Goal: Task Accomplishment & Management: Manage account settings

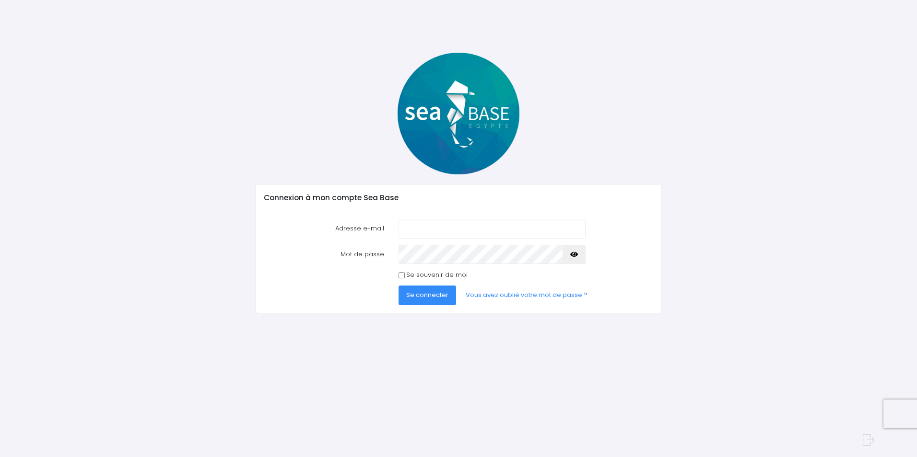
type input "[EMAIL_ADDRESS][DOMAIN_NAME]"
click at [574, 255] on icon "button" at bounding box center [574, 255] width 8 height 0
click at [440, 298] on span "Se connecter" at bounding box center [427, 295] width 42 height 9
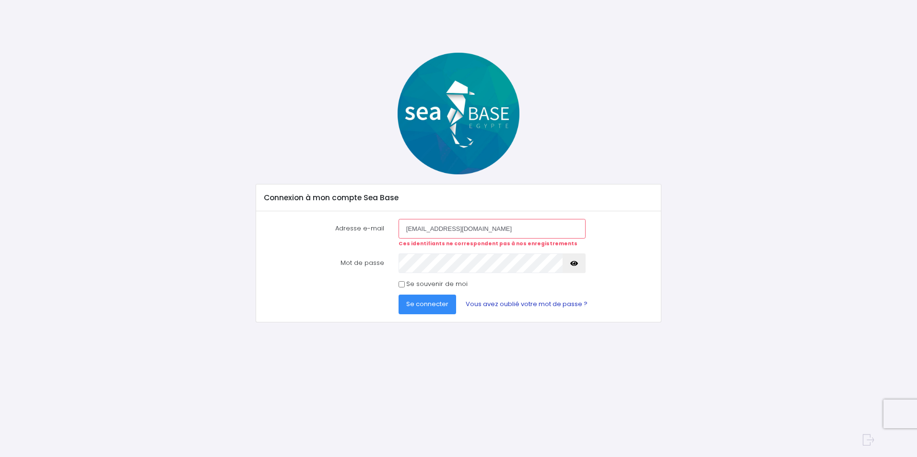
click at [548, 300] on link "Vous avez oublié votre mot de passe ?" at bounding box center [526, 304] width 137 height 19
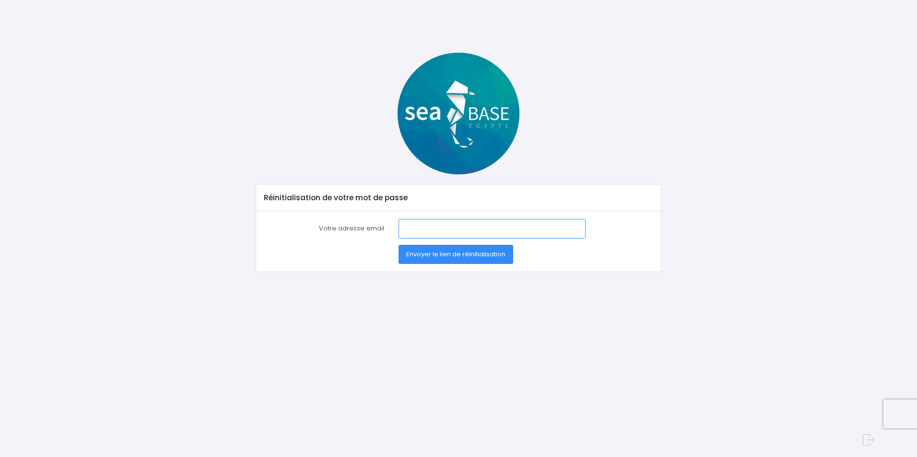
click at [499, 228] on input "Votre adresse email" at bounding box center [492, 228] width 187 height 19
type input "a"
type input "[EMAIL_ADDRESS][DOMAIN_NAME]"
click at [483, 251] on span "Envoyer le lien de réinitialisation" at bounding box center [455, 254] width 99 height 9
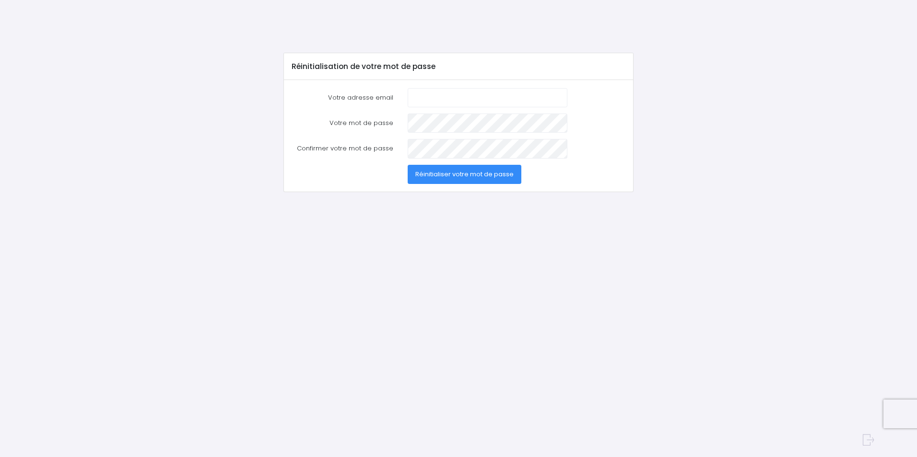
type input "[EMAIL_ADDRESS][DOMAIN_NAME]"
click at [501, 170] on span "Réinitialiser votre mot de passe" at bounding box center [464, 174] width 98 height 9
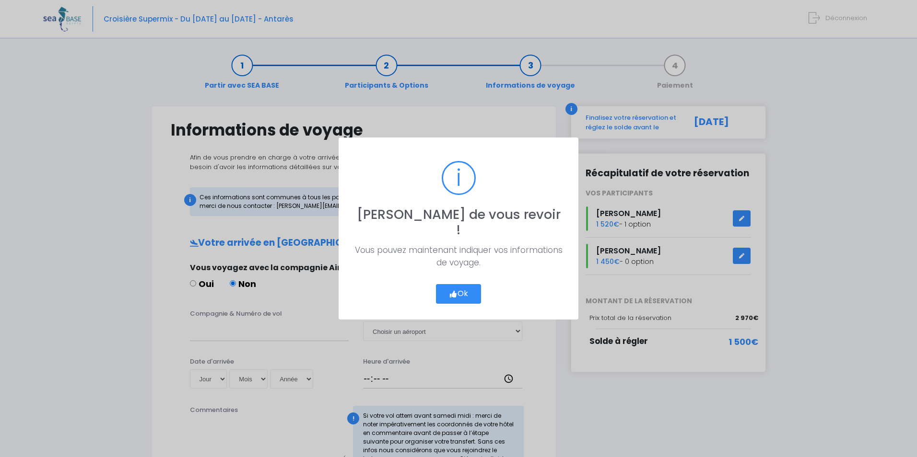
click at [463, 285] on button "Ok" at bounding box center [458, 294] width 45 height 20
